Goal: Information Seeking & Learning: Check status

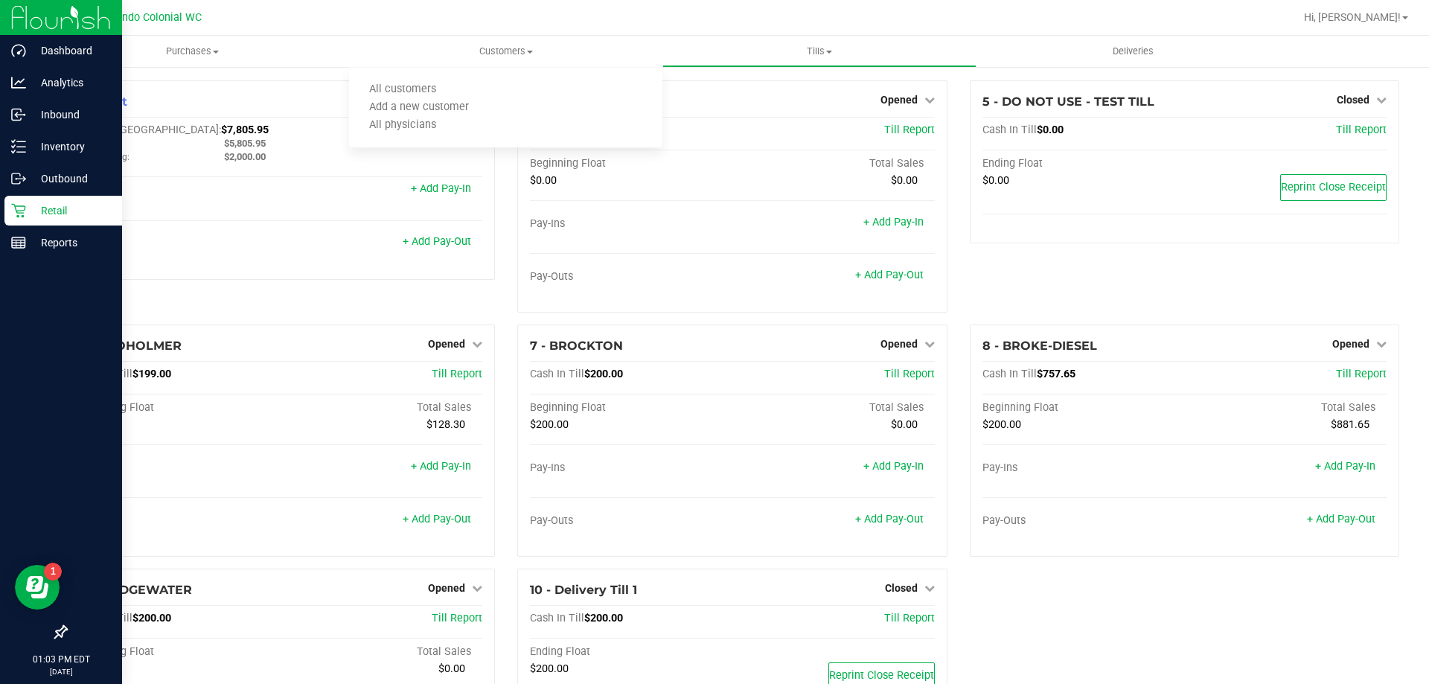
click at [19, 209] on icon at bounding box center [18, 210] width 15 height 15
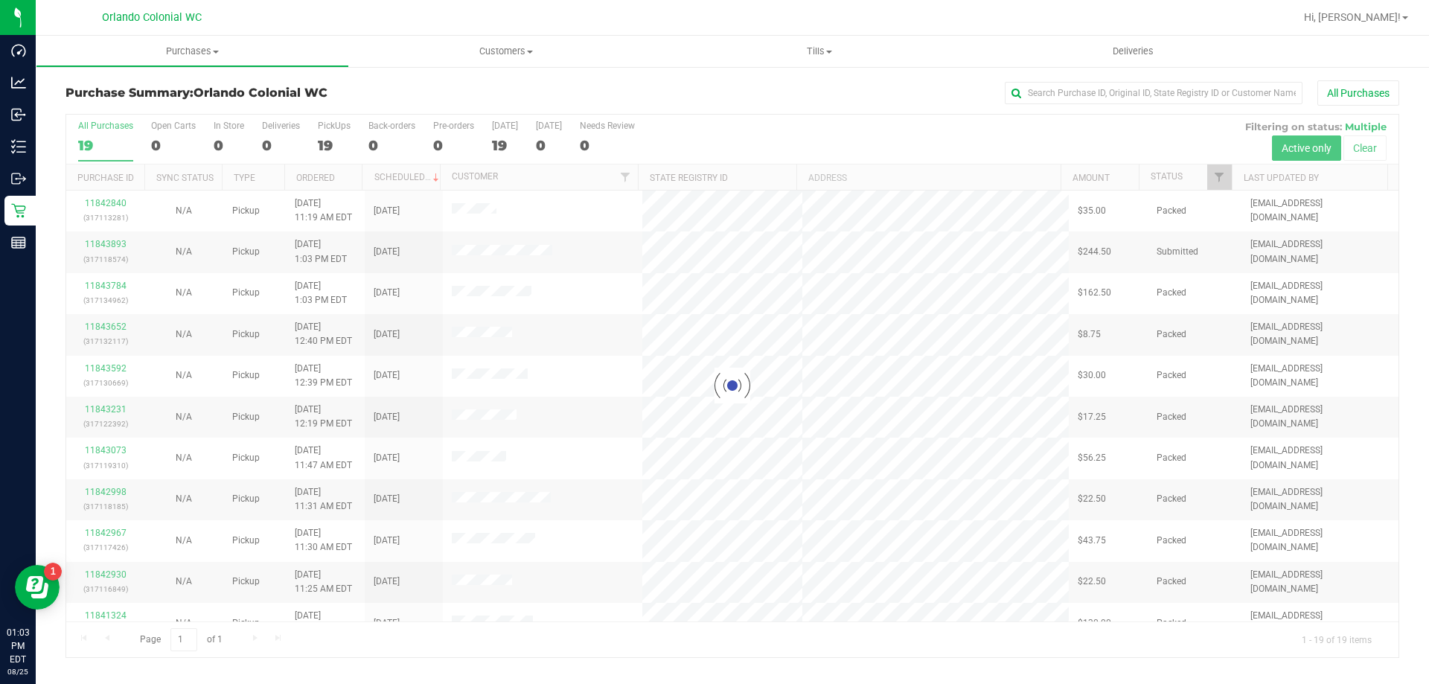
click at [323, 144] on div at bounding box center [732, 386] width 1332 height 542
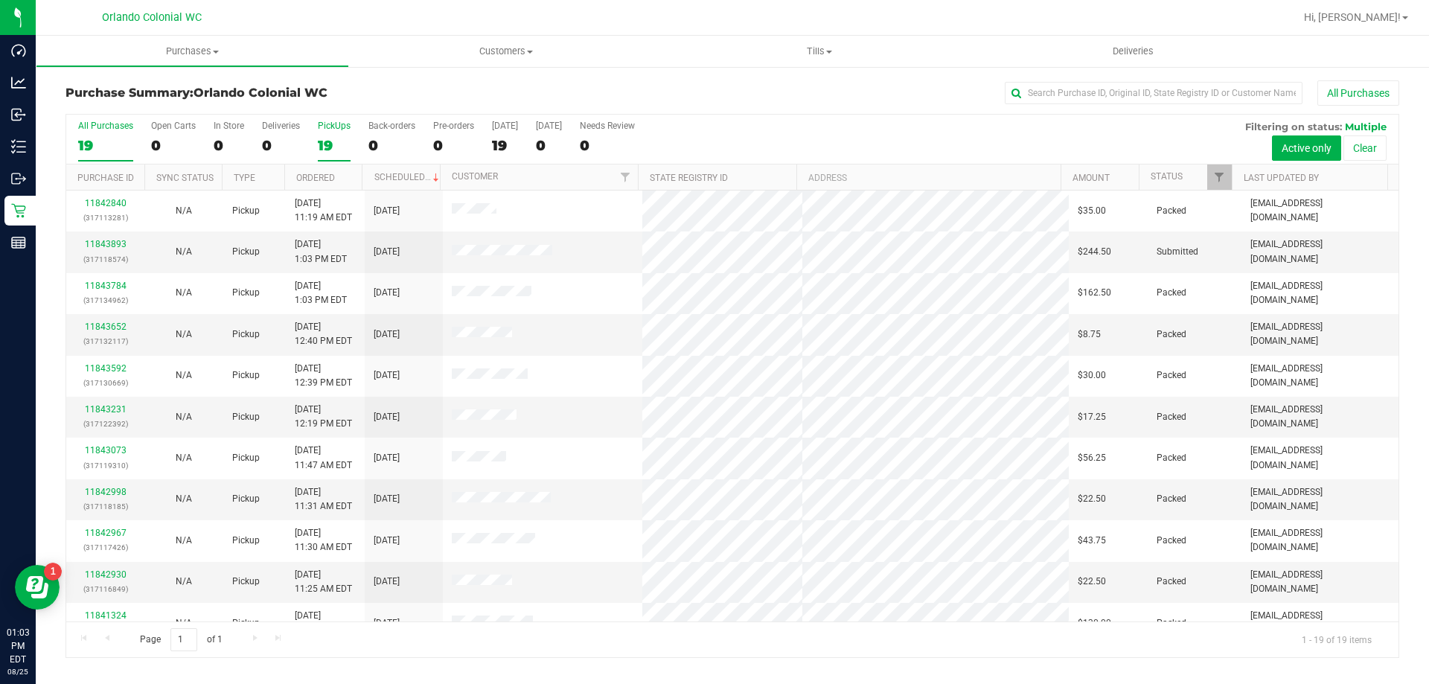
click at [327, 144] on div "19" at bounding box center [334, 145] width 33 height 17
click at [0, 0] on input "PickUps 19" at bounding box center [0, 0] width 0 height 0
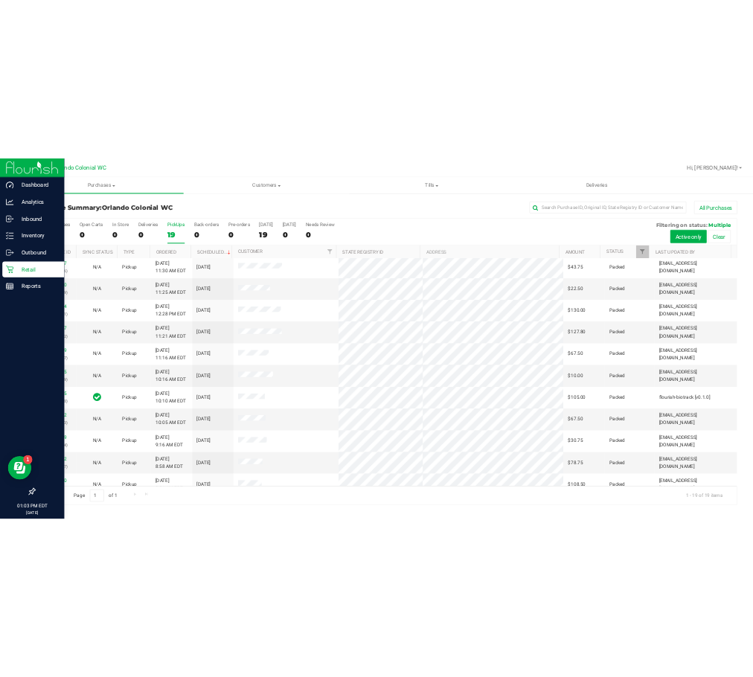
scroll to position [352, 0]
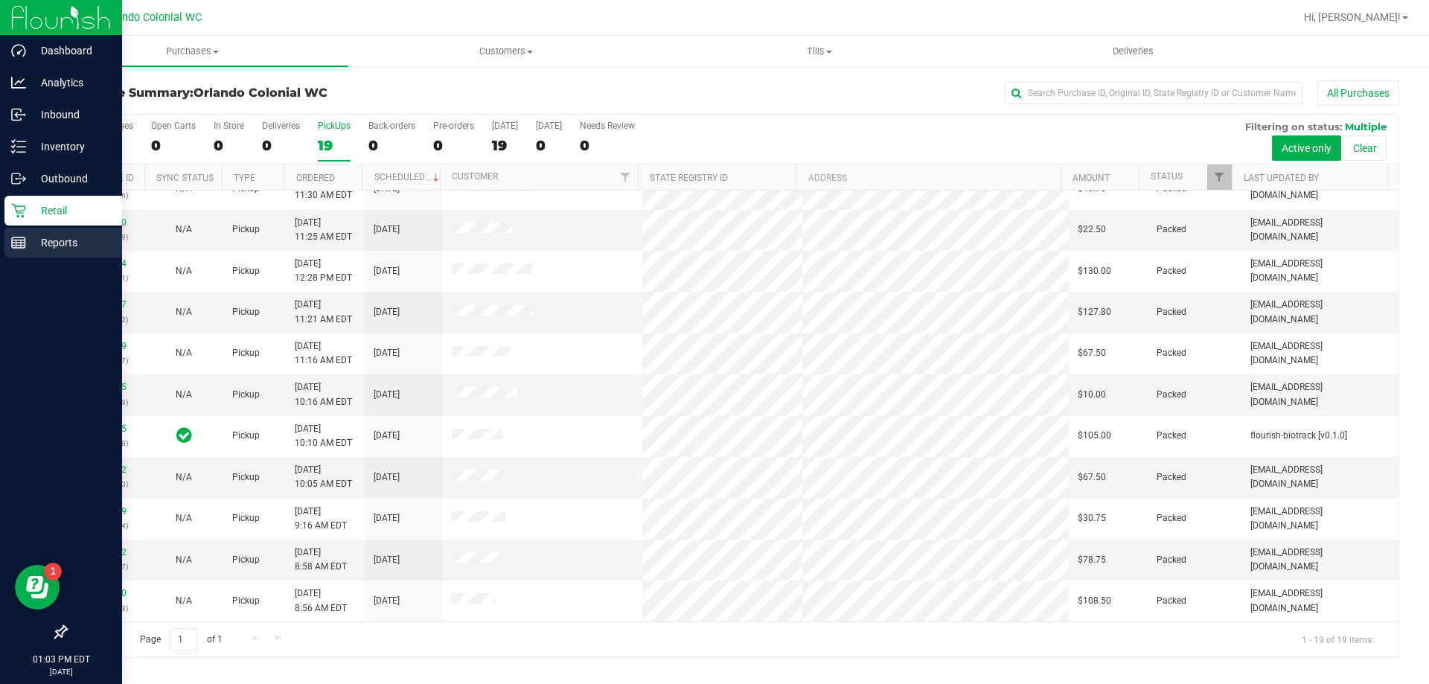
click at [17, 258] on link "Reports" at bounding box center [61, 244] width 122 height 32
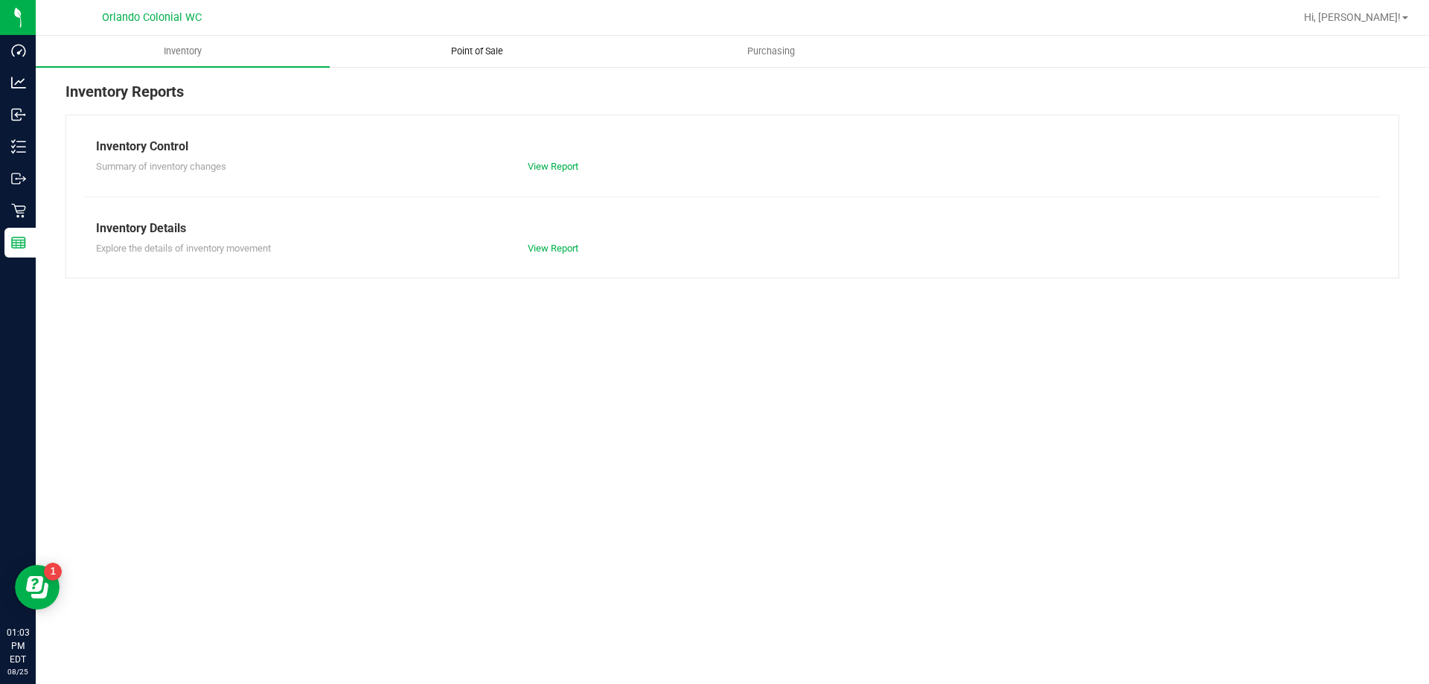
click at [450, 55] on span "Point of Sale" at bounding box center [477, 51] width 92 height 13
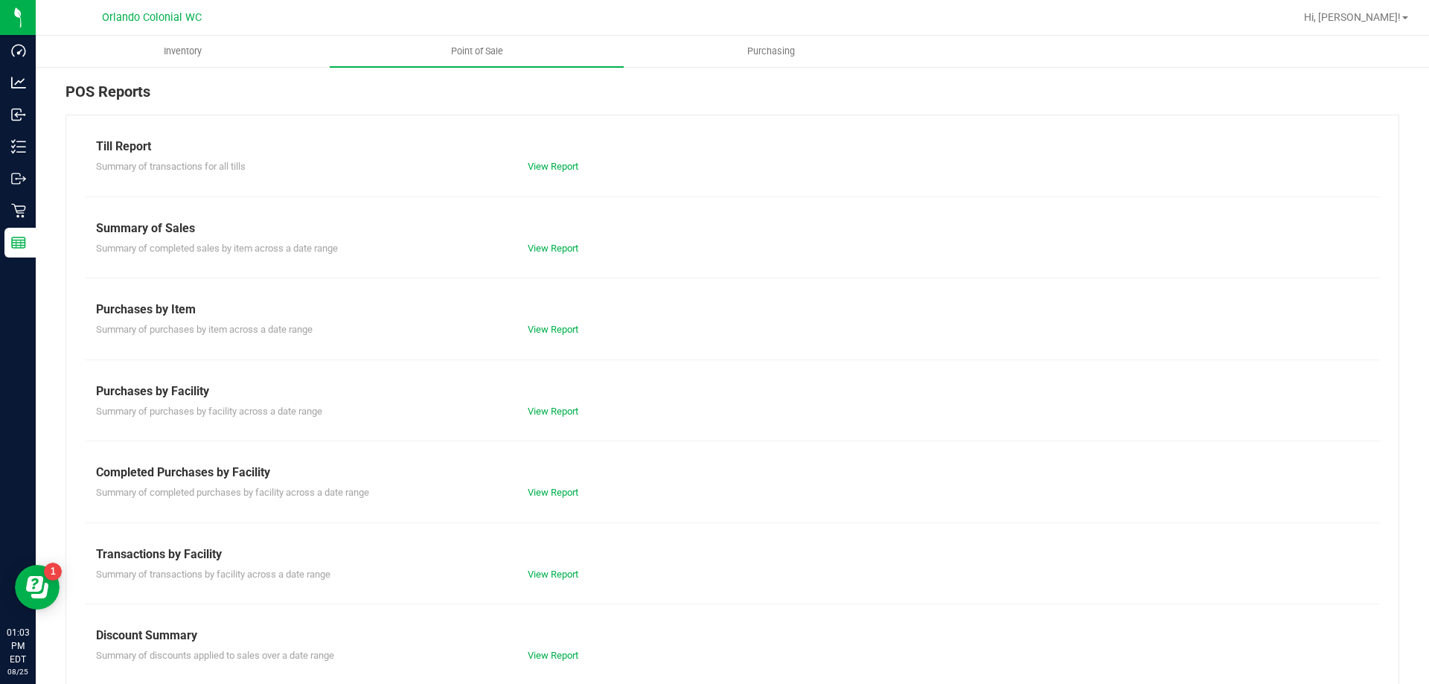
click at [528, 179] on div "Till Report Summary of transactions for all tills View Report Summary of Sales …" at bounding box center [732, 441] width 1334 height 653
click at [530, 168] on link "View Report" at bounding box center [553, 166] width 51 height 11
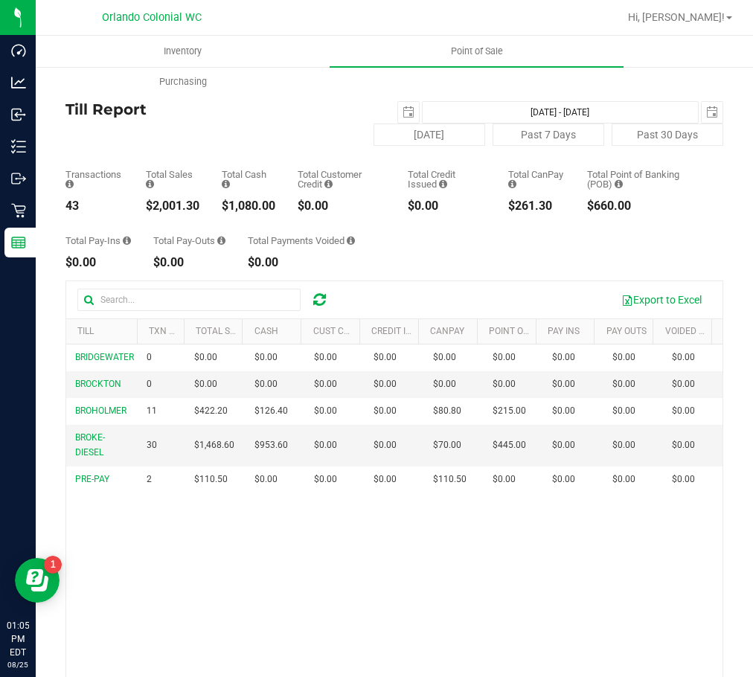
click at [567, 281] on div "Export to Excel" at bounding box center [394, 299] width 656 height 37
click at [569, 238] on div "Total Pay-Ins $0.00 Total Pay-Outs $0.00 Total Payments Voided $0.00" at bounding box center [394, 240] width 658 height 57
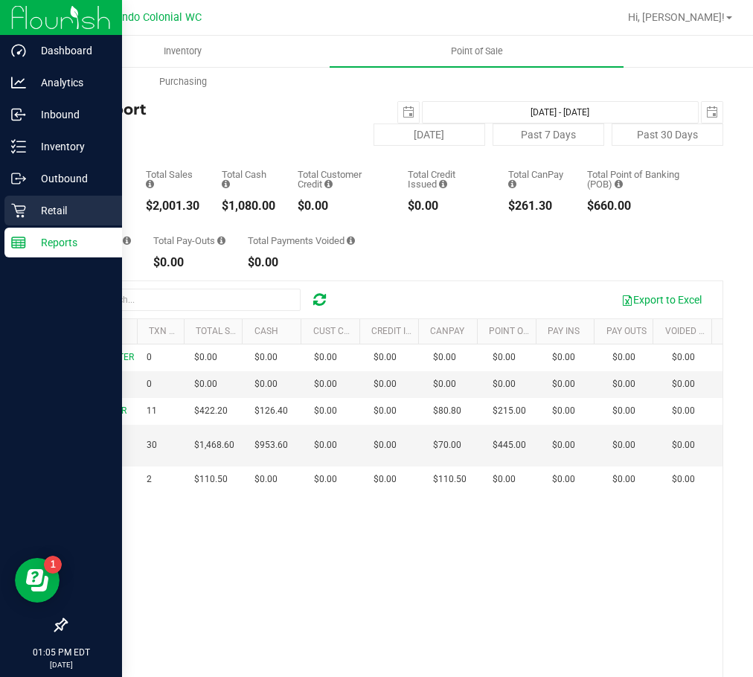
click at [55, 212] on p "Retail" at bounding box center [70, 211] width 89 height 18
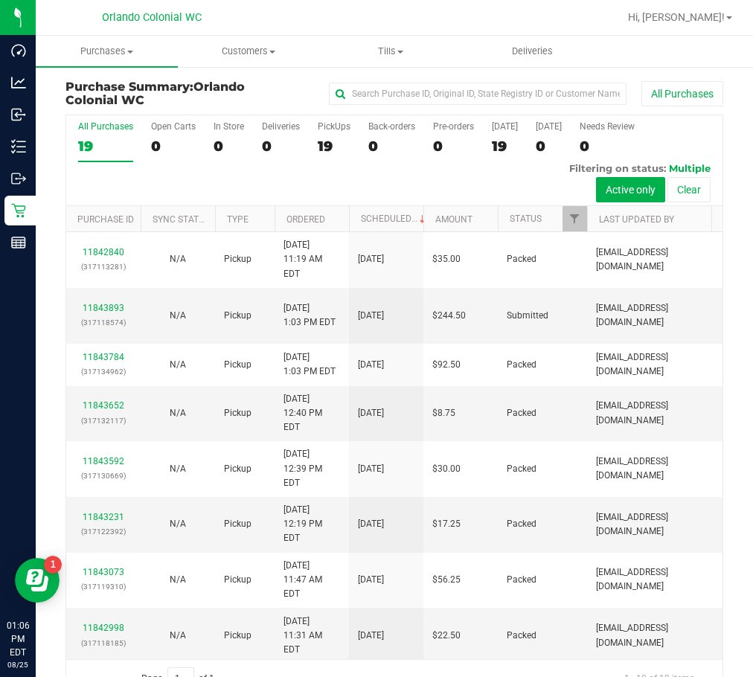
click at [507, 176] on div "All Purchases 19 Open Carts 0 In Store 0 Deliveries 0 PickUps 19 Back-orders 0 …" at bounding box center [394, 160] width 656 height 91
